Goal: Task Accomplishment & Management: Use online tool/utility

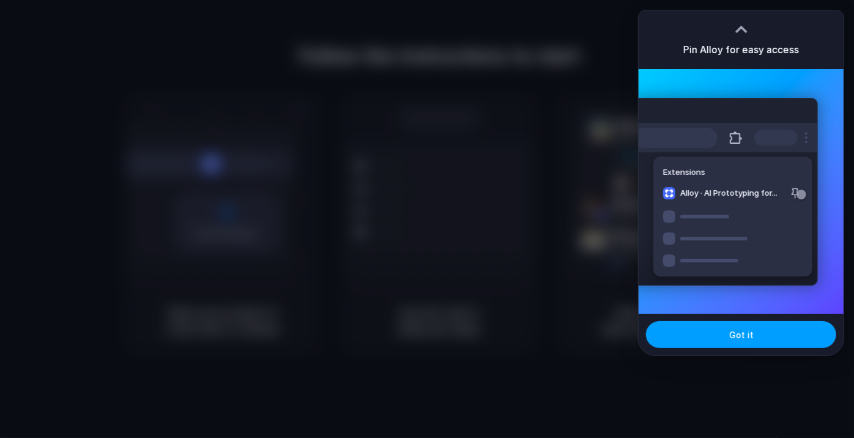
click at [731, 337] on span "Got it" at bounding box center [741, 335] width 24 height 13
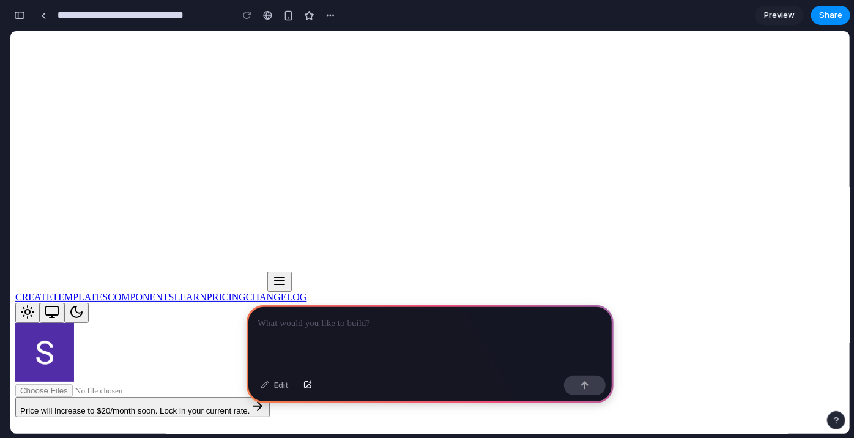
scroll to position [149, 0]
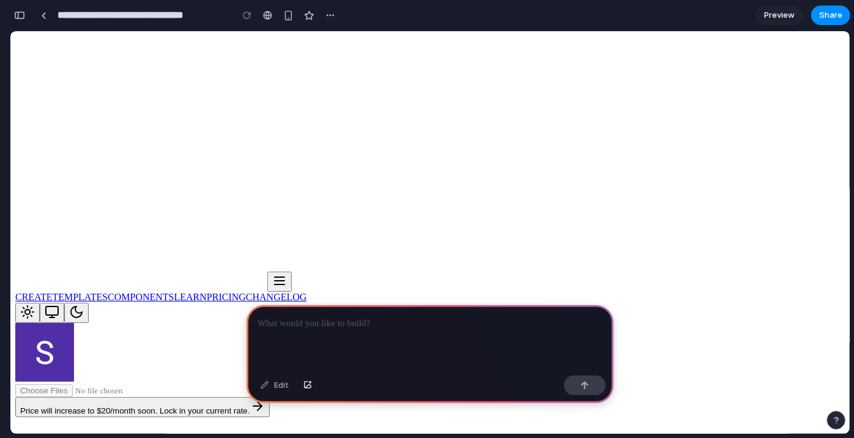
click at [84, 304] on icon "Dark mode" at bounding box center [76, 311] width 15 height 15
click at [40, 302] on button "Light mode" at bounding box center [27, 312] width 24 height 20
click at [74, 322] on img at bounding box center [44, 351] width 59 height 59
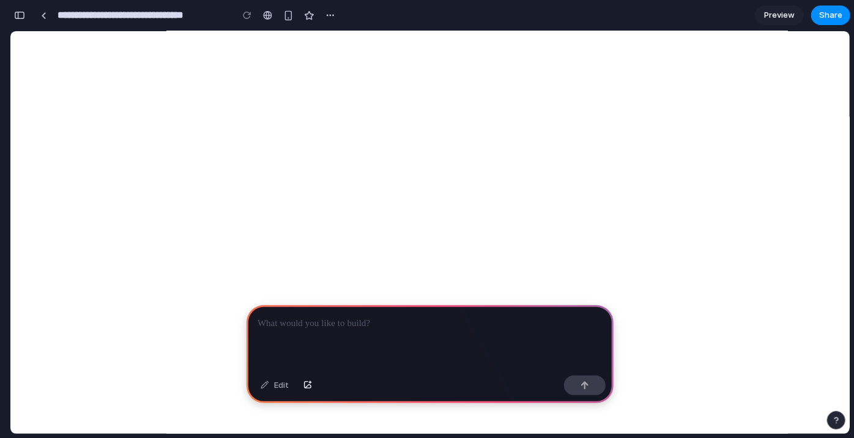
scroll to position [1626, 0]
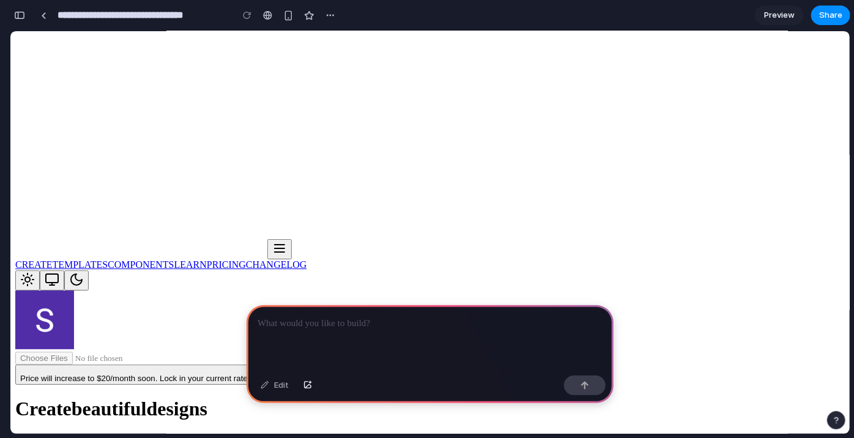
scroll to position [0, 0]
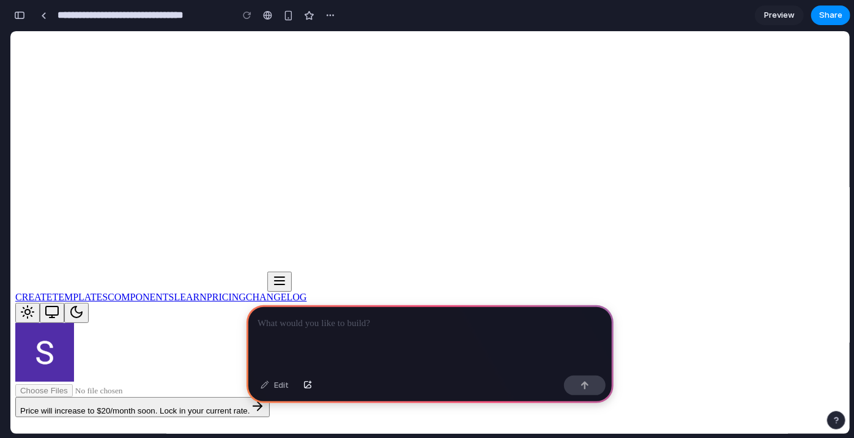
click at [780, 13] on span "Preview" at bounding box center [779, 15] width 31 height 12
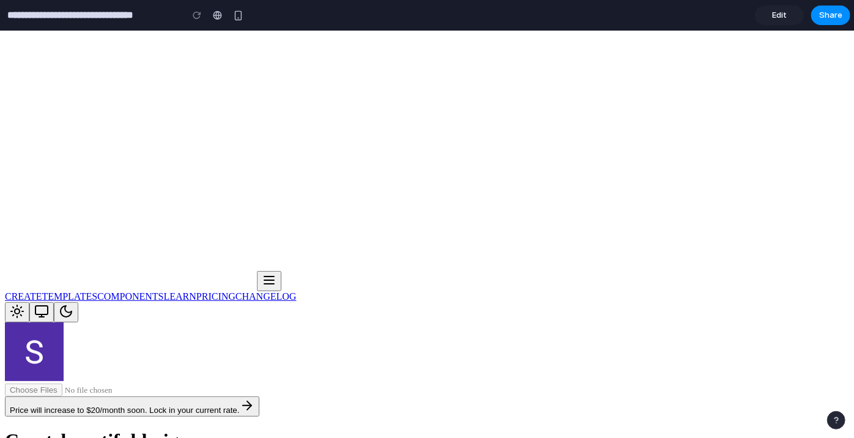
click at [777, 20] on span "Edit" at bounding box center [779, 15] width 15 height 12
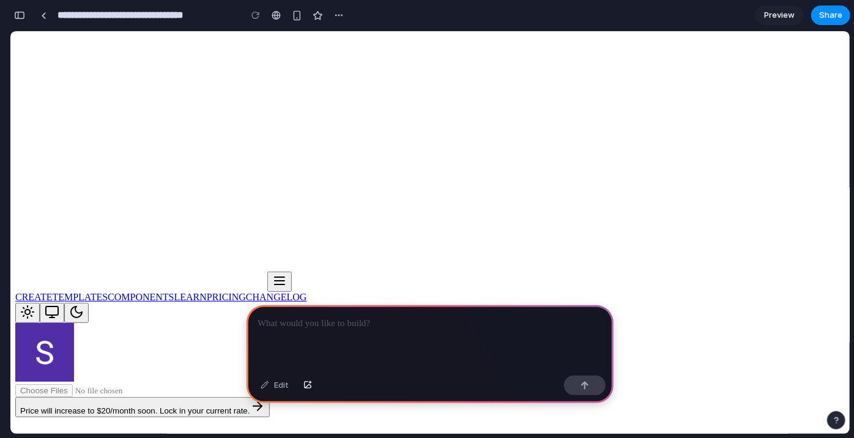
click at [21, 12] on div "button" at bounding box center [19, 15] width 11 height 9
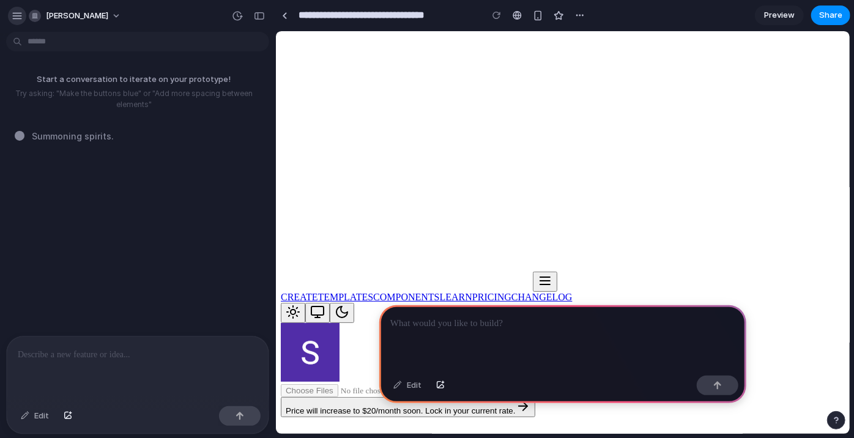
click at [20, 12] on div "button" at bounding box center [17, 15] width 11 height 11
click at [14, 15] on div "button" at bounding box center [17, 15] width 11 height 11
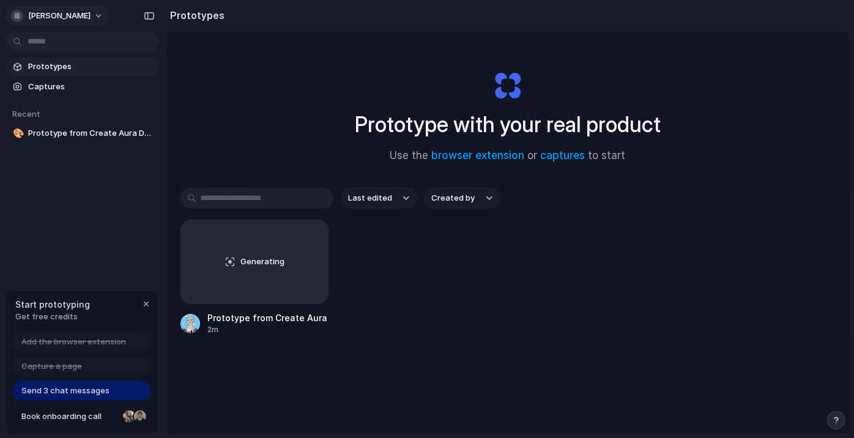
click at [37, 13] on span "[PERSON_NAME]" at bounding box center [59, 16] width 62 height 12
click at [42, 196] on div "Settings Invite members Change theme Sign out" at bounding box center [427, 219] width 854 height 438
click at [58, 8] on button "[PERSON_NAME]" at bounding box center [57, 16] width 103 height 20
click at [60, 157] on div "Settings Invite members Change theme Sign out" at bounding box center [427, 219] width 854 height 438
click at [82, 392] on span "Send 3 chat messages" at bounding box center [65, 391] width 88 height 12
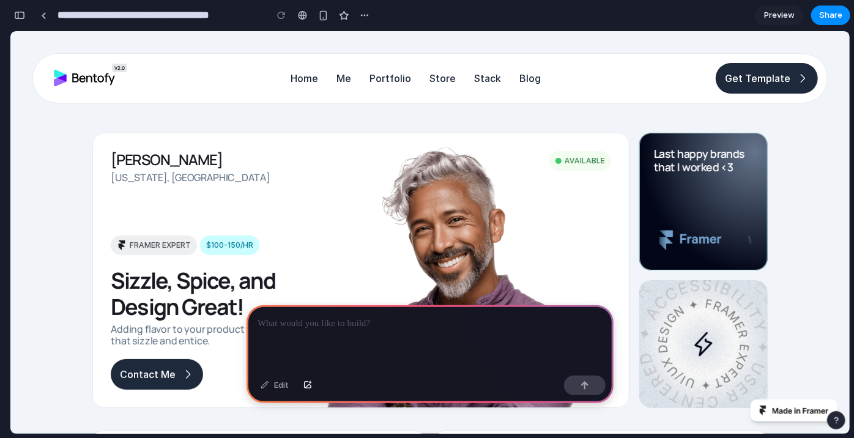
click at [365, 322] on p at bounding box center [430, 323] width 345 height 15
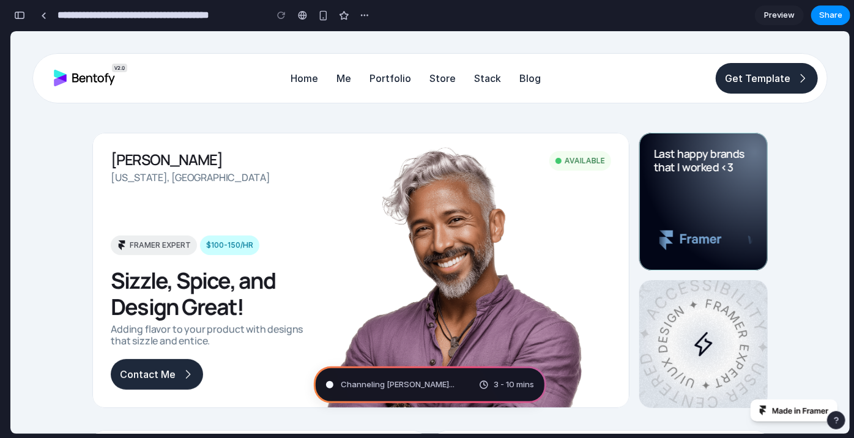
type input "**********"
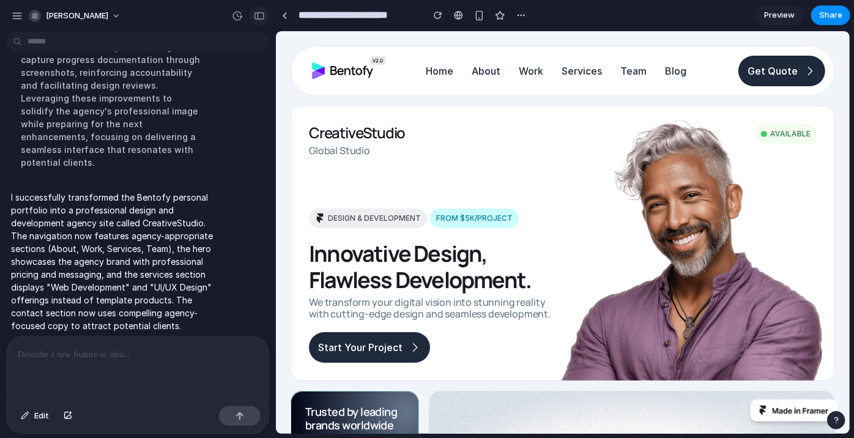
click at [258, 13] on div "button" at bounding box center [259, 16] width 11 height 9
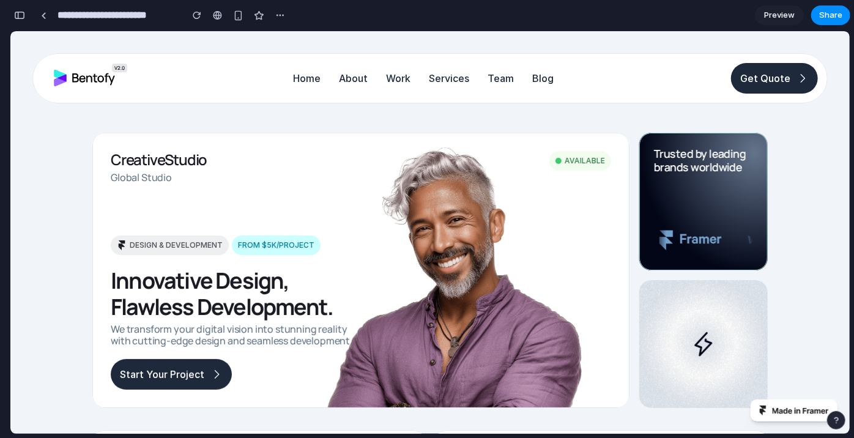
click at [348, 80] on p "About" at bounding box center [354, 78] width 29 height 12
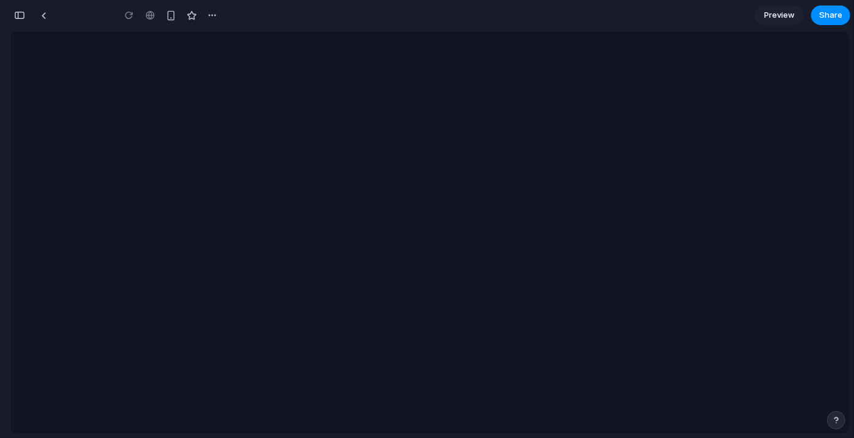
type input "**********"
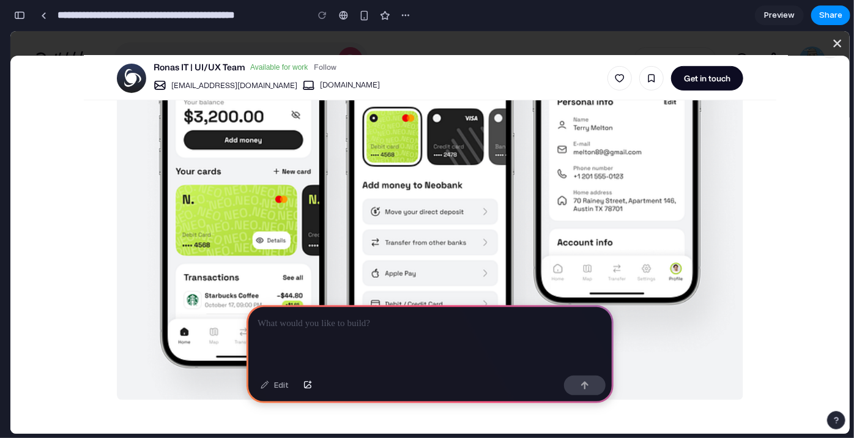
scroll to position [250, 0]
click at [229, 204] on img at bounding box center [430, 164] width 627 height 470
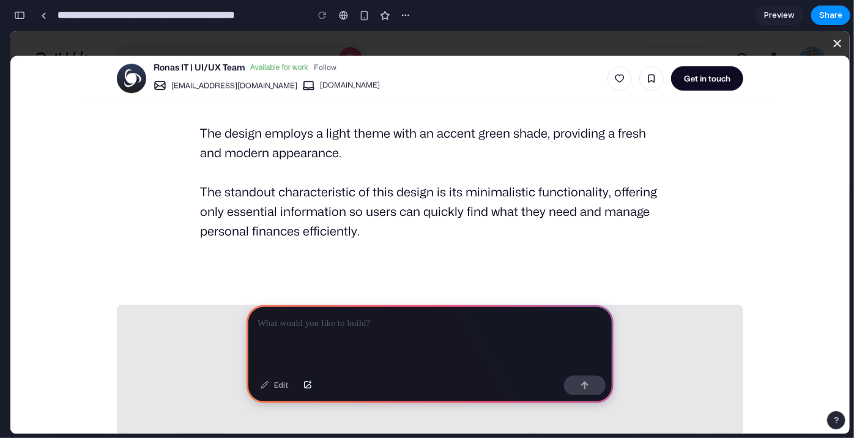
scroll to position [1822, 0]
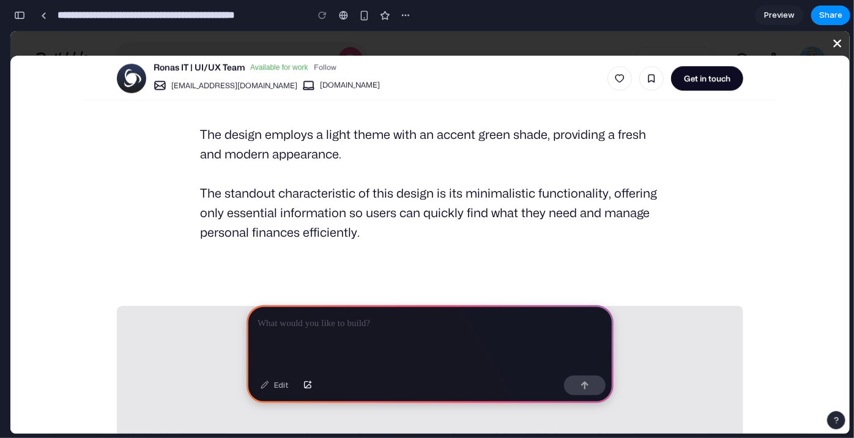
click at [836, 41] on icon "close" at bounding box center [837, 42] width 15 height 15
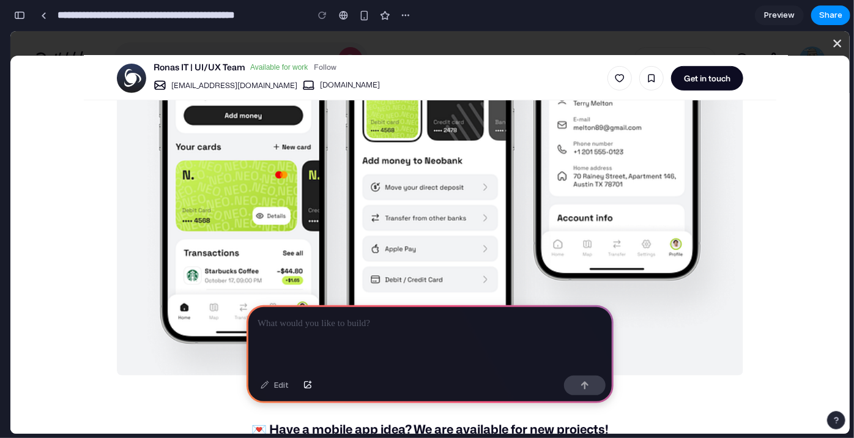
scroll to position [0, 0]
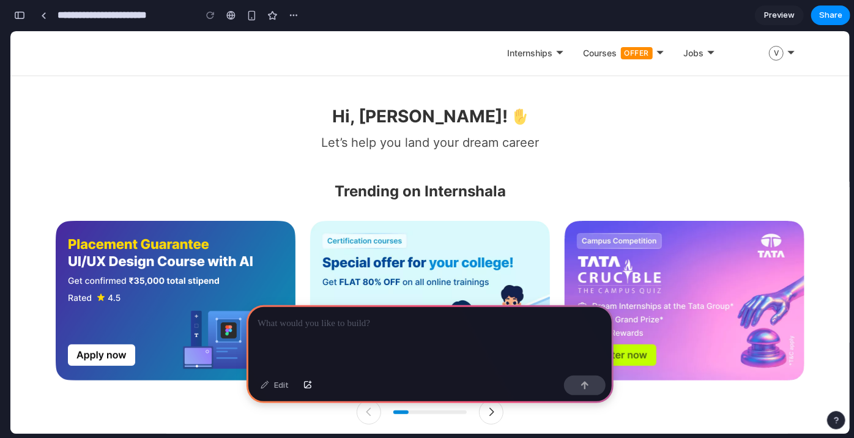
click at [277, 325] on div at bounding box center [430, 337] width 367 height 65
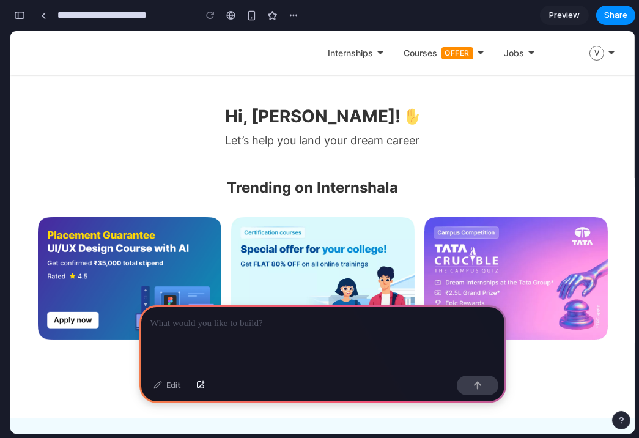
click at [277, 325] on div at bounding box center [323, 337] width 367 height 65
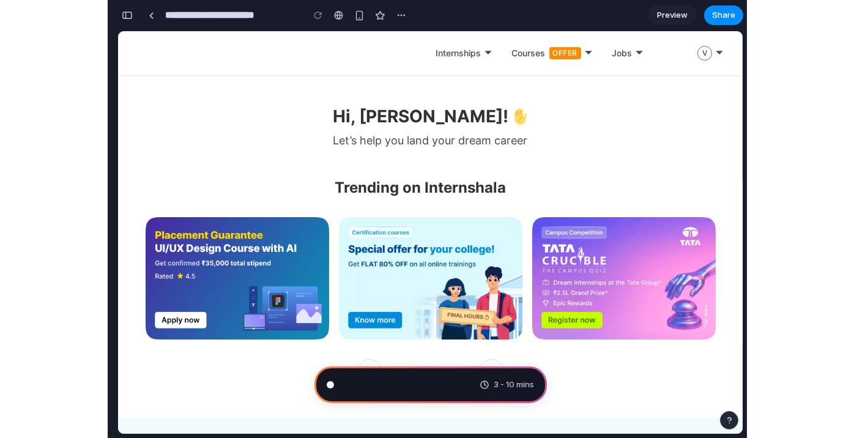
scroll to position [580, 0]
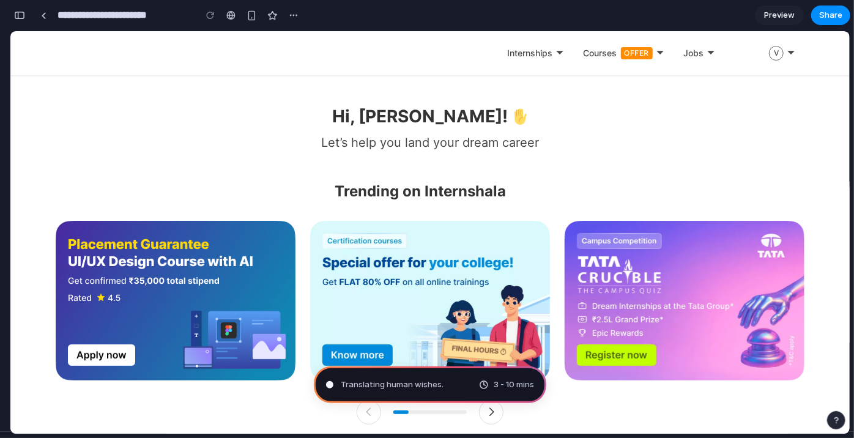
type input "**********"
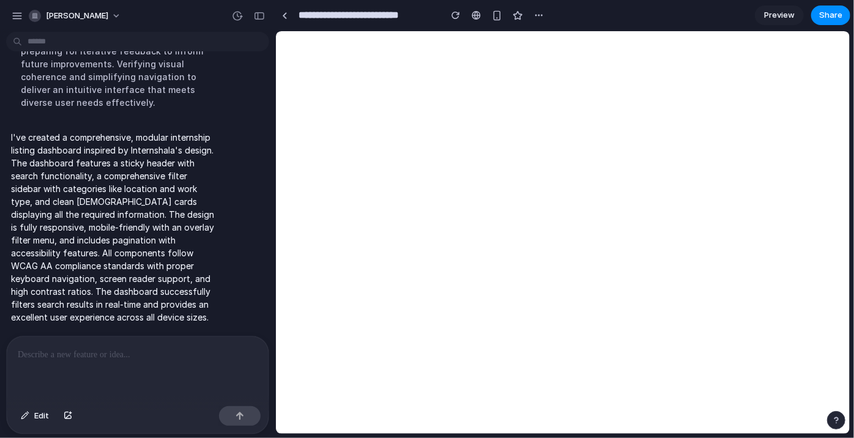
scroll to position [0, 0]
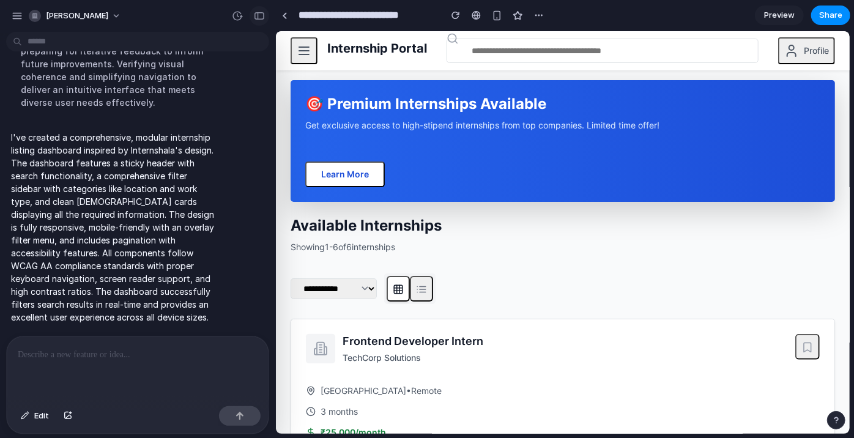
click at [263, 12] on div "button" at bounding box center [259, 16] width 11 height 9
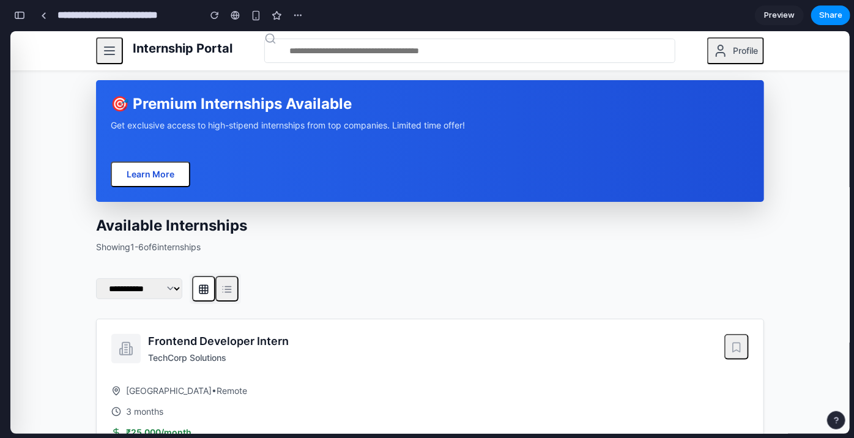
scroll to position [1806, 0]
click at [106, 51] on icon "Toggle mobile menu" at bounding box center [109, 50] width 15 height 15
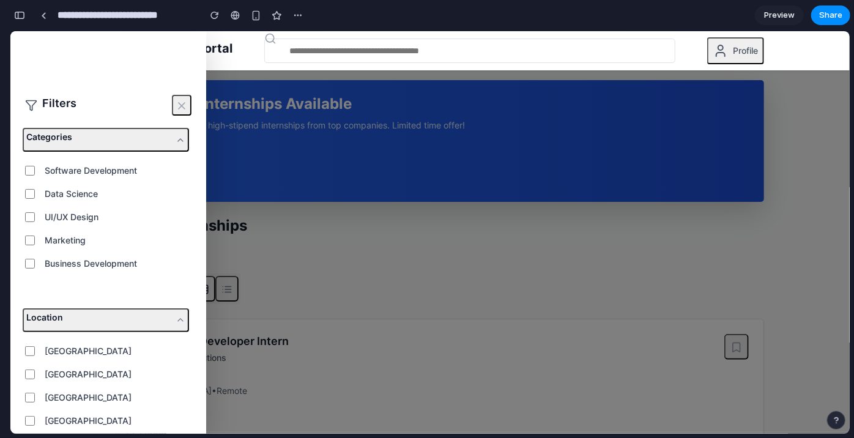
scroll to position [116, 0]
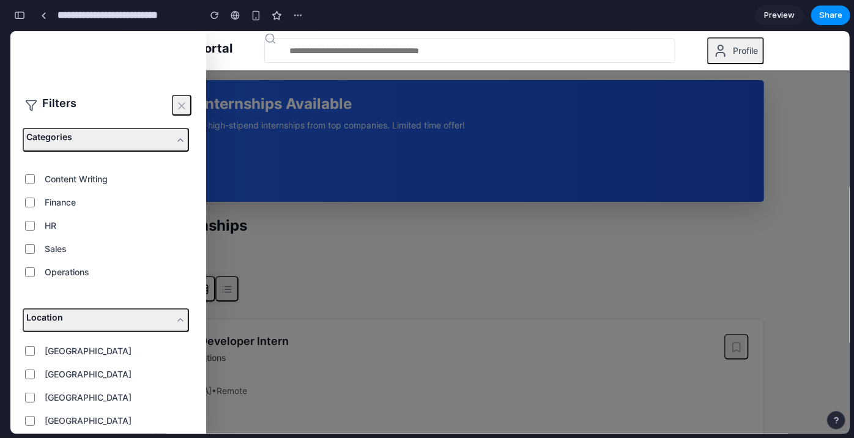
click at [176, 102] on icon "Close filters" at bounding box center [182, 105] width 12 height 12
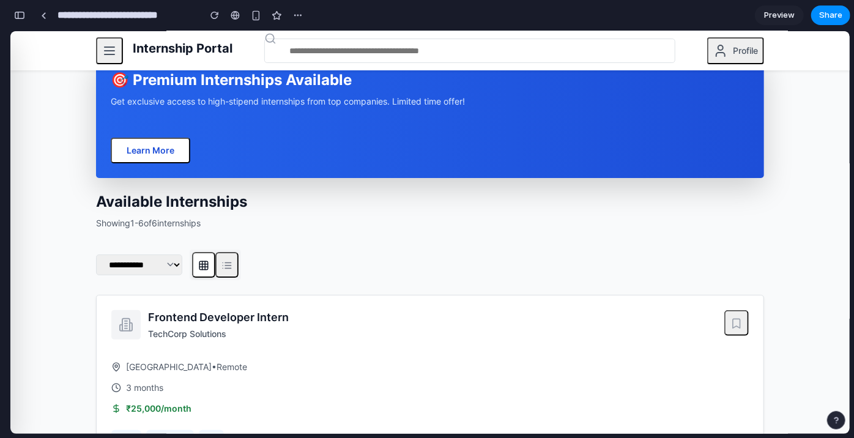
scroll to position [0, 0]
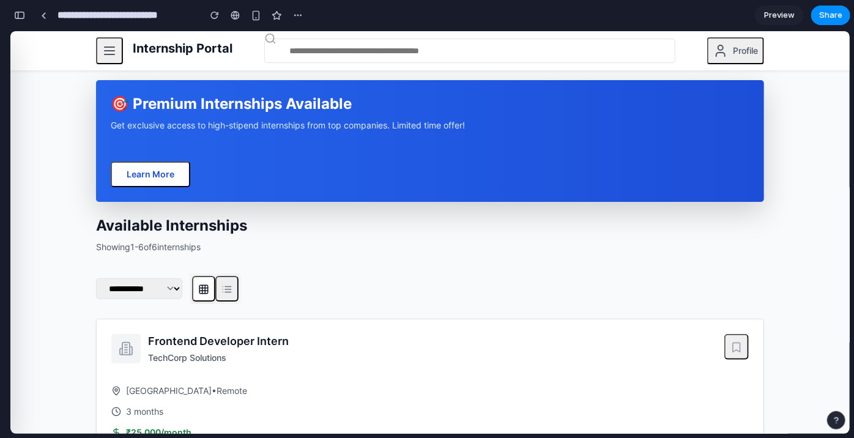
click at [277, 57] on input "Search internships" at bounding box center [469, 50] width 411 height 24
click at [277, 64] on div "Internship Portal Profile" at bounding box center [430, 50] width 668 height 39
click at [277, 53] on icon "User profile" at bounding box center [720, 50] width 15 height 15
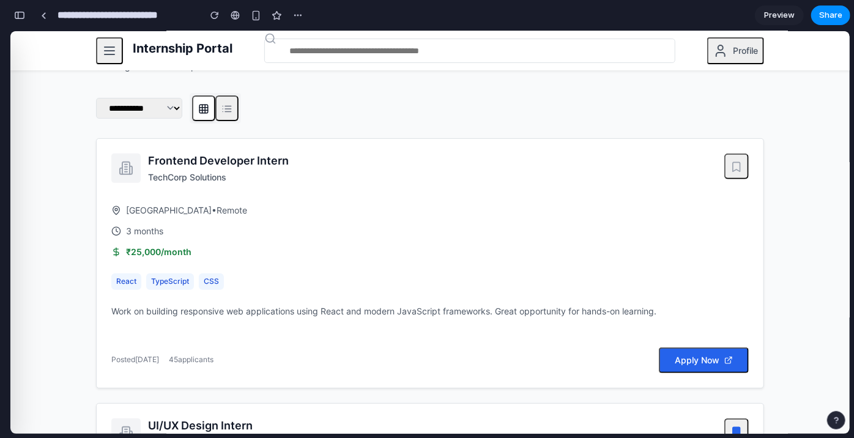
scroll to position [182, 0]
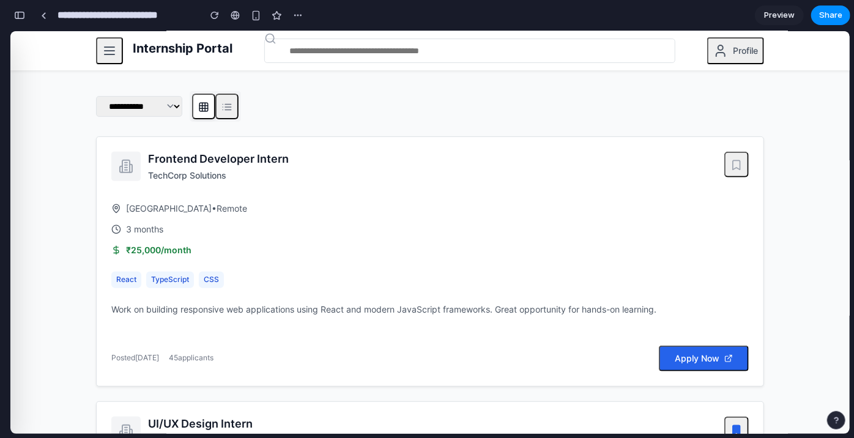
click at [277, 160] on icon "Add bookmark" at bounding box center [736, 164] width 7 height 9
click at [277, 160] on icon "Remove bookmark" at bounding box center [736, 164] width 7 height 9
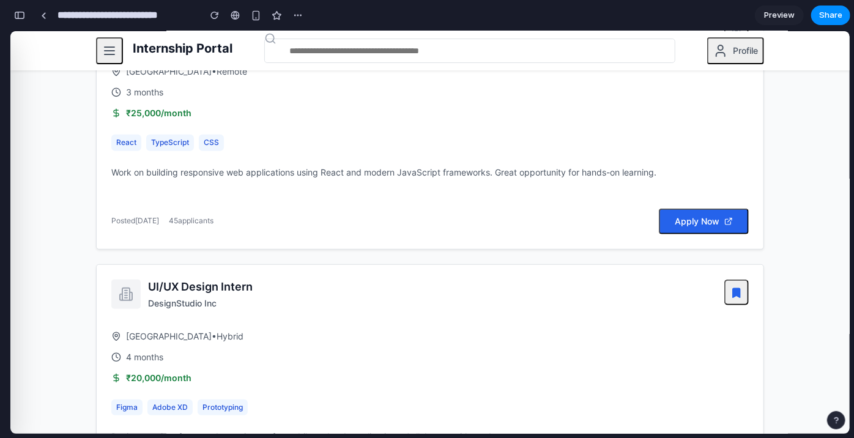
scroll to position [321, 0]
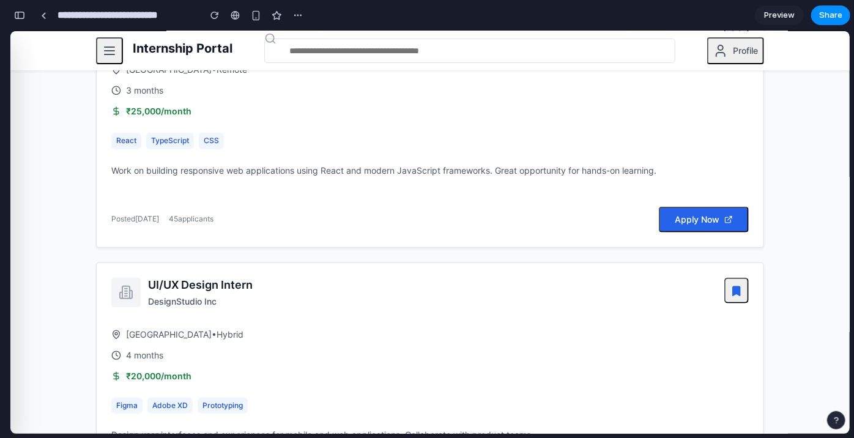
click at [277, 222] on button "Apply Now" at bounding box center [704, 219] width 90 height 26
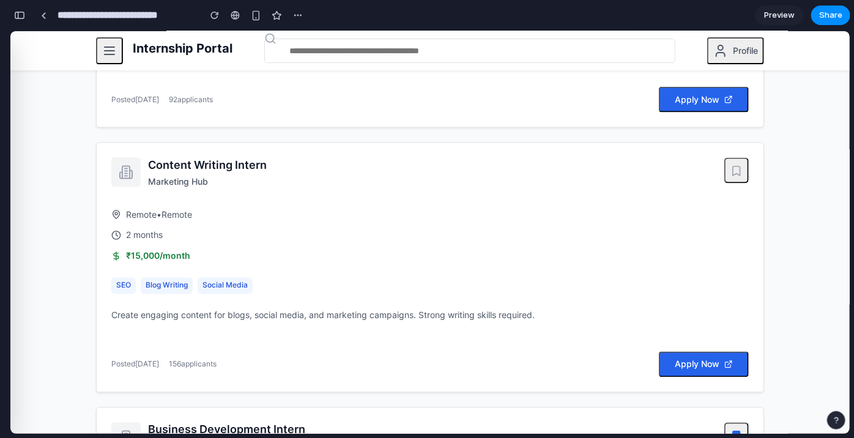
scroll to position [1025, 0]
